Goal: Complete application form: Complete application form

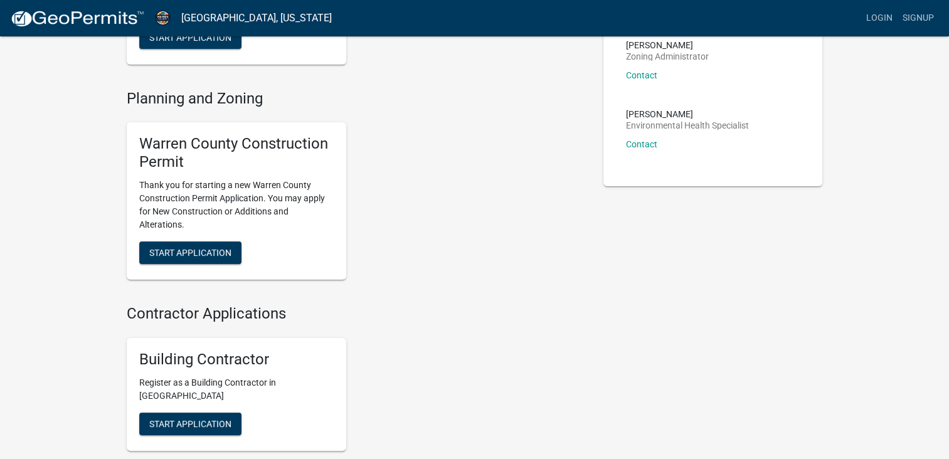
scroll to position [251, 0]
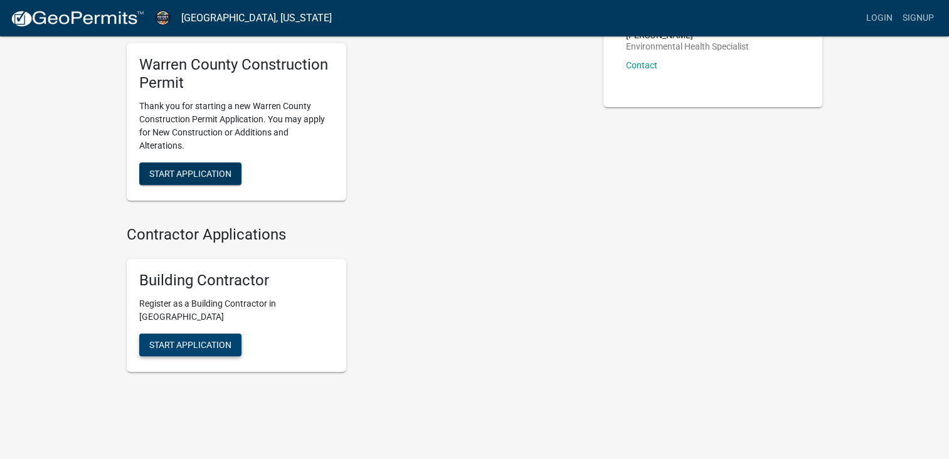
click at [214, 343] on span "Start Application" at bounding box center [190, 344] width 82 height 10
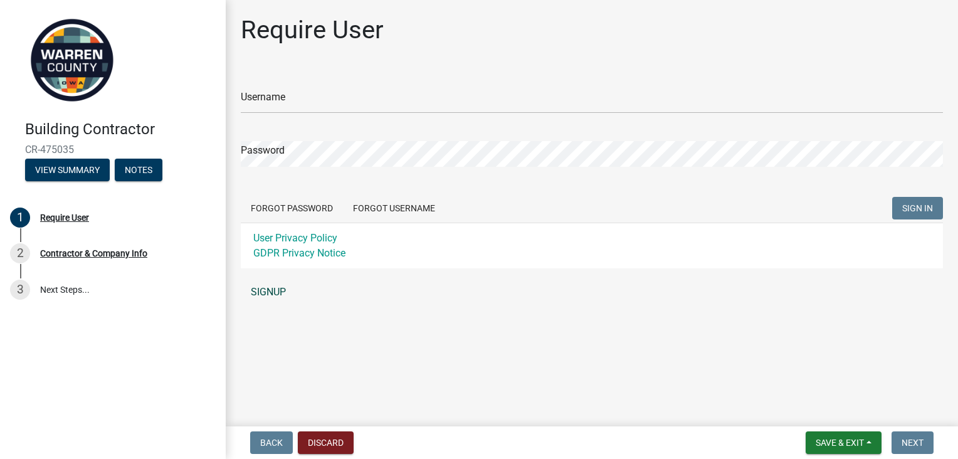
click at [272, 294] on link "SIGNUP" at bounding box center [592, 292] width 702 height 25
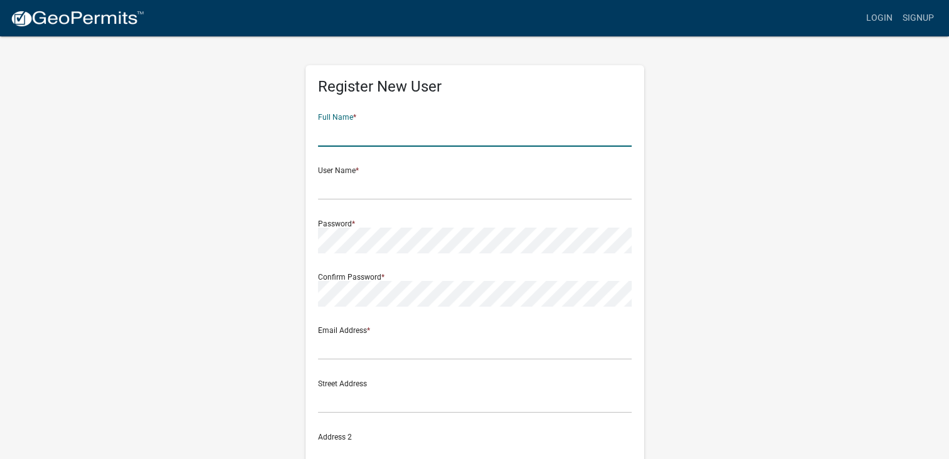
click at [378, 138] on input "text" at bounding box center [474, 134] width 313 height 26
type input "[PERSON_NAME] [PERSON_NAME]"
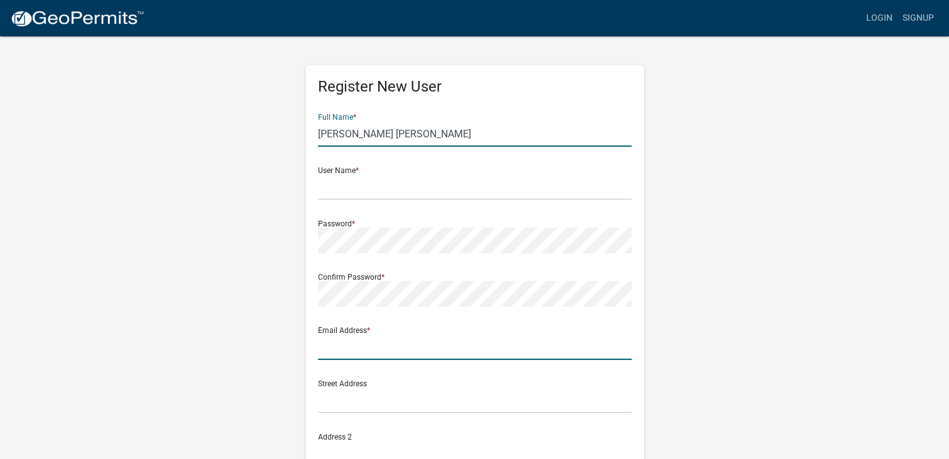
type input "[PERSON_NAME][EMAIL_ADDRESS][DOMAIN_NAME]"
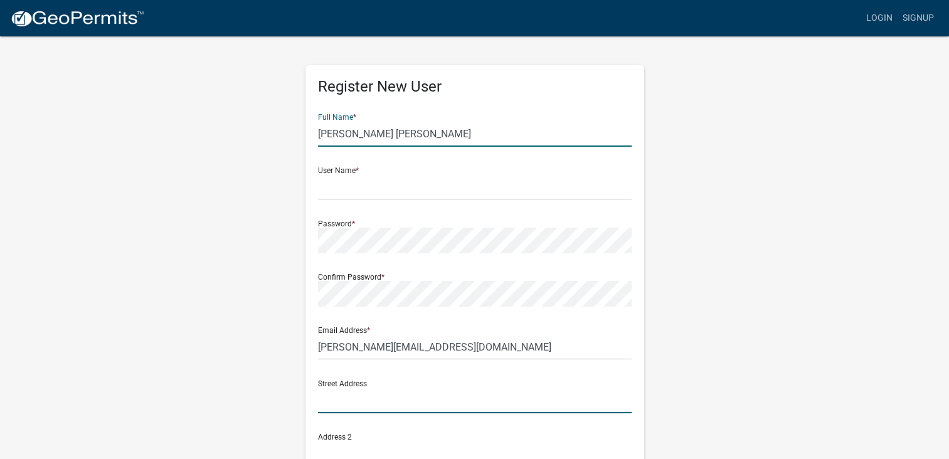
type input "101 s. kenwood blvd"
type input "Indianola"
type input "ia"
type input "50125"
type input "5154227679"
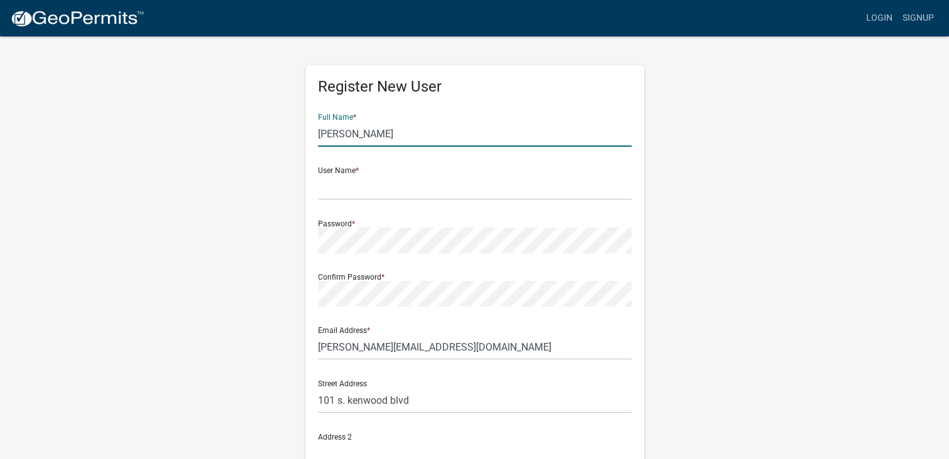
type input "[PERSON_NAME]"
click at [233, 128] on div "Register New User Full Name * [PERSON_NAME] User Name * Password * Confirm Pass…" at bounding box center [474, 370] width 715 height 671
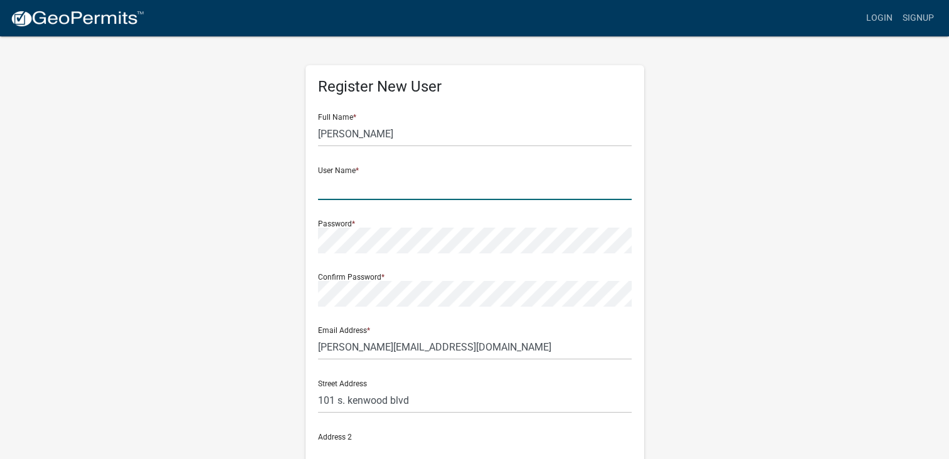
click at [400, 179] on input "text" at bounding box center [474, 187] width 313 height 26
type input "gmvcm1980"
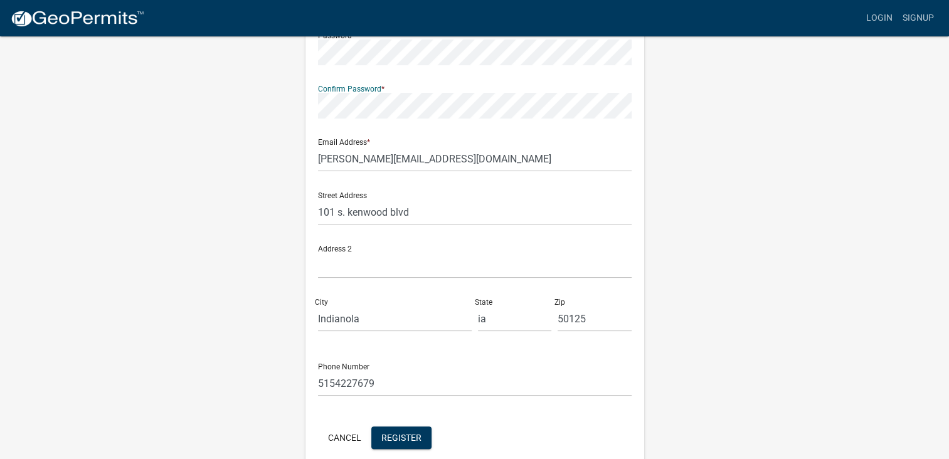
scroll to position [246, 0]
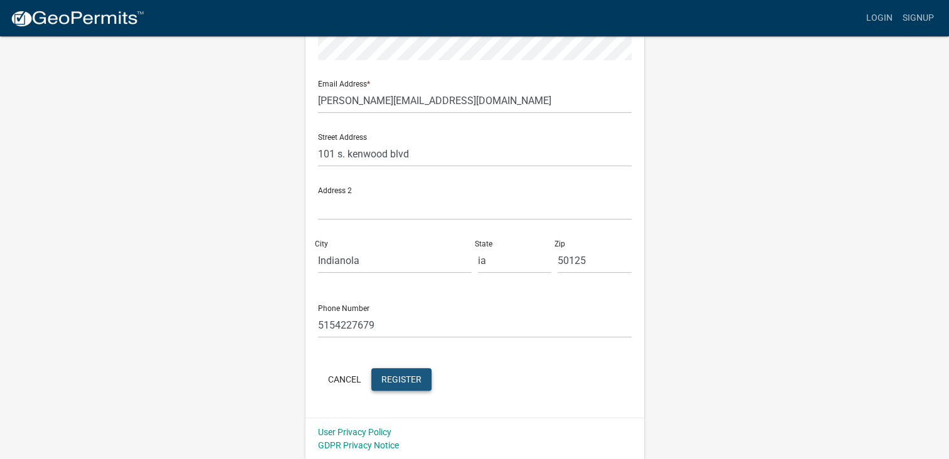
click at [411, 376] on span "Register" at bounding box center [401, 379] width 40 height 10
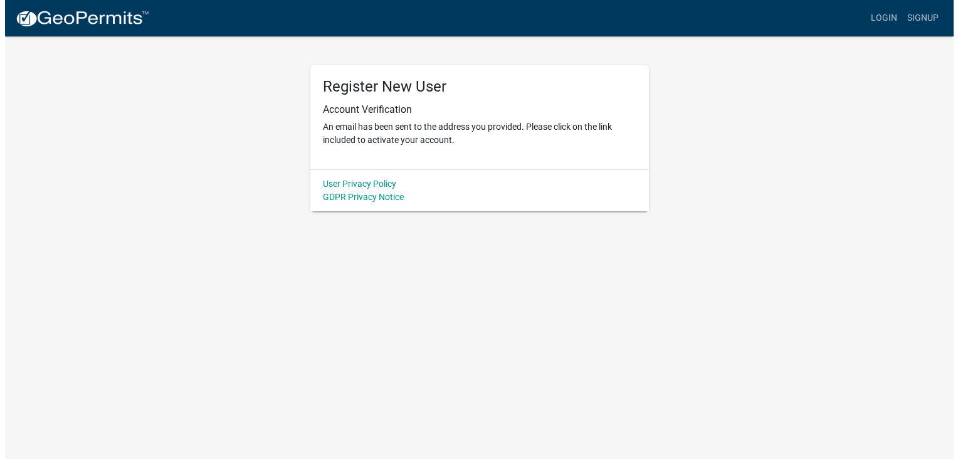
scroll to position [0, 0]
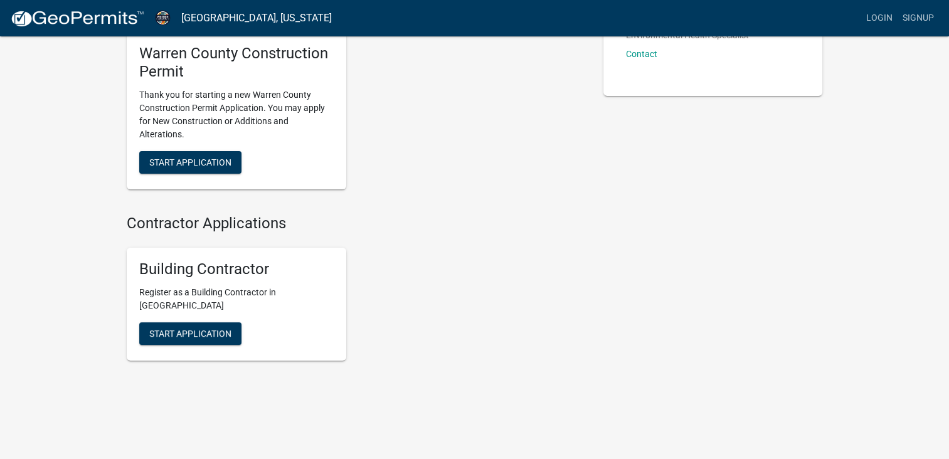
scroll to position [271, 0]
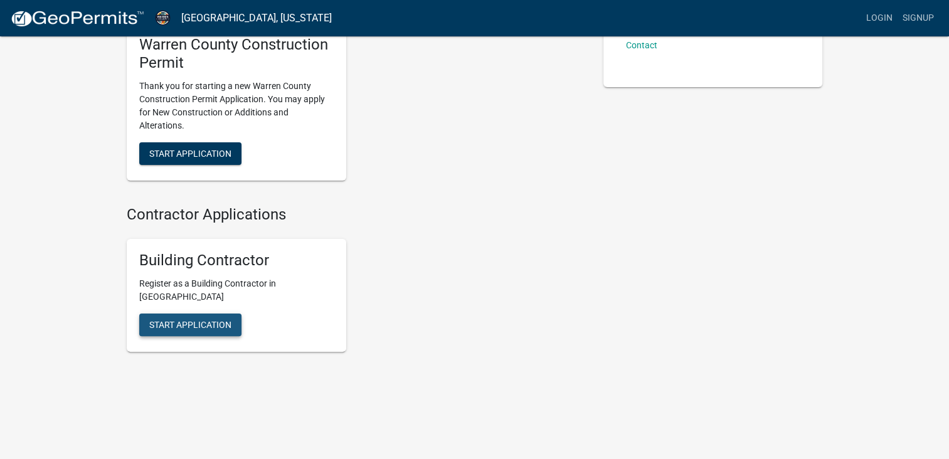
click at [228, 320] on span "Start Application" at bounding box center [190, 324] width 82 height 10
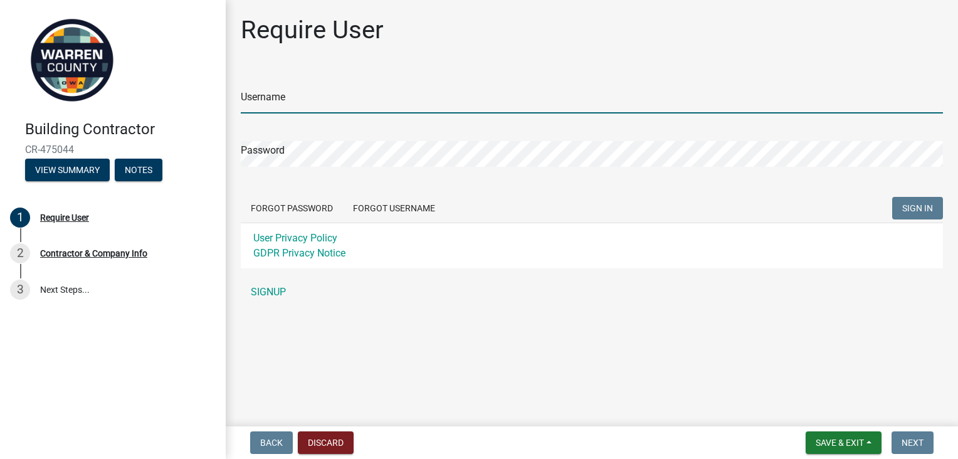
type input "gmvcm1980"
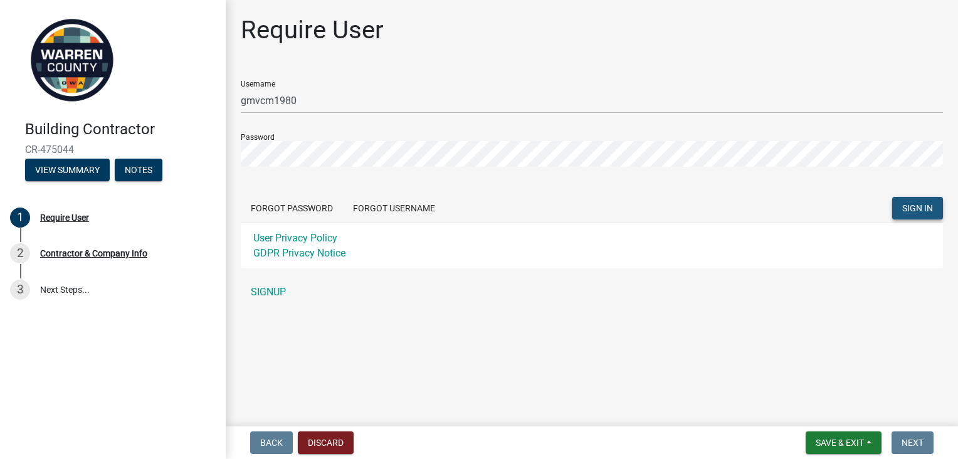
click at [911, 209] on span "SIGN IN" at bounding box center [917, 208] width 31 height 10
click at [478, 119] on form "Username gmvcm1980 Password Forgot Password Forgot Username SIGN IN User Privac…" at bounding box center [592, 169] width 702 height 198
click at [912, 203] on span "SIGN IN" at bounding box center [917, 208] width 31 height 10
